Goal: Transaction & Acquisition: Purchase product/service

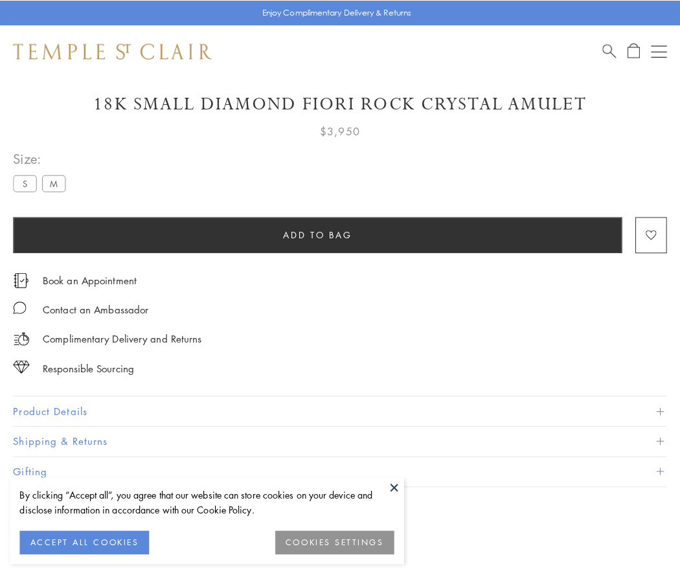
scroll to position [76, 0]
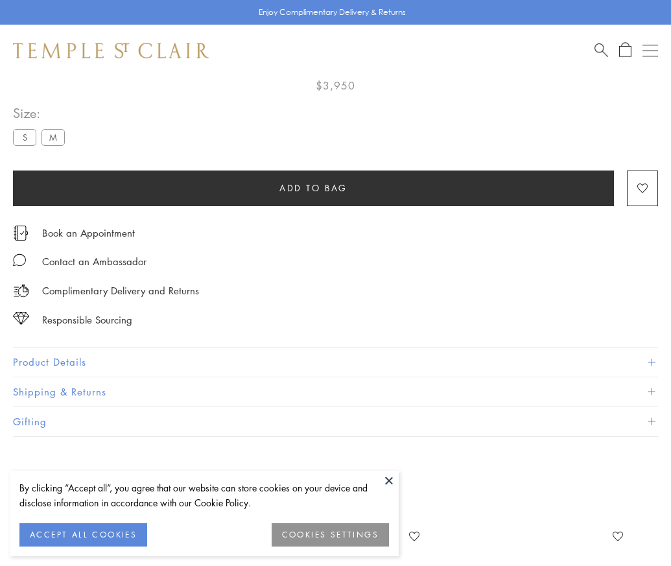
click at [313, 182] on span "Add to bag" at bounding box center [313, 188] width 68 height 14
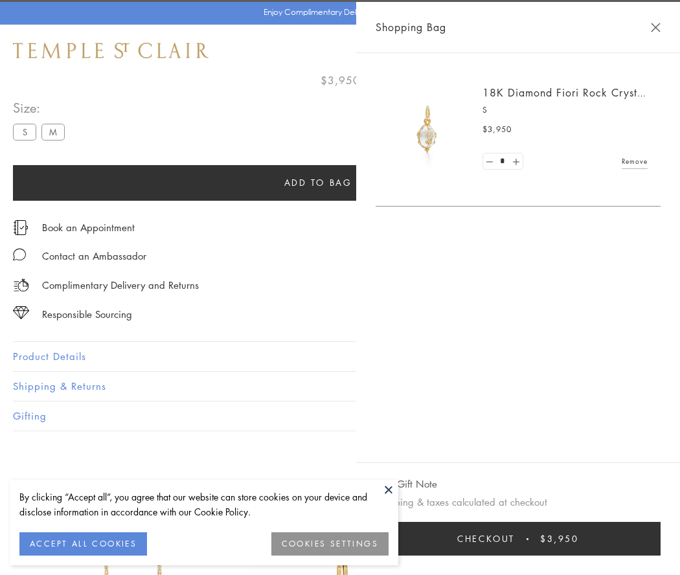
click at [542, 539] on button "Checkout $3,950" at bounding box center [518, 539] width 285 height 34
